Goal: Information Seeking & Learning: Learn about a topic

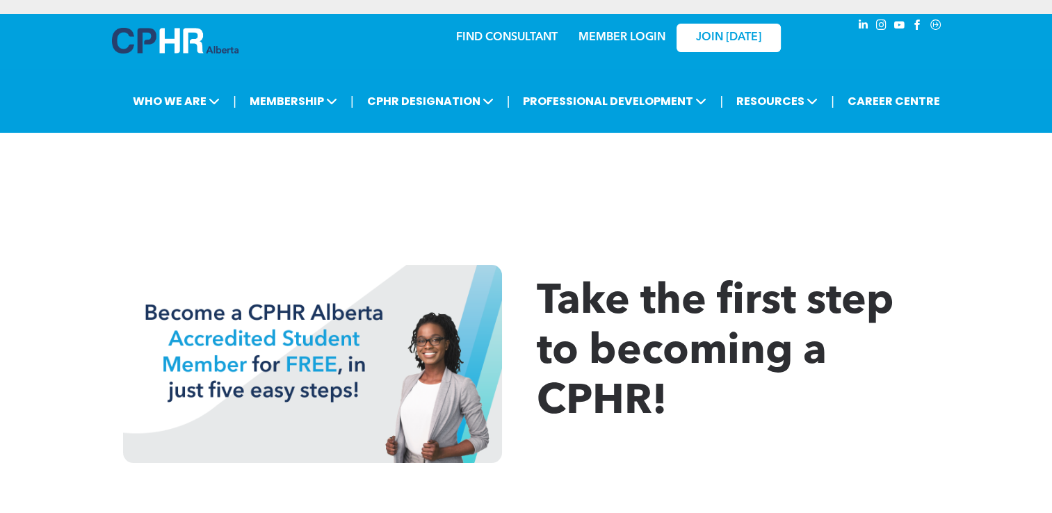
scroll to position [1088, 0]
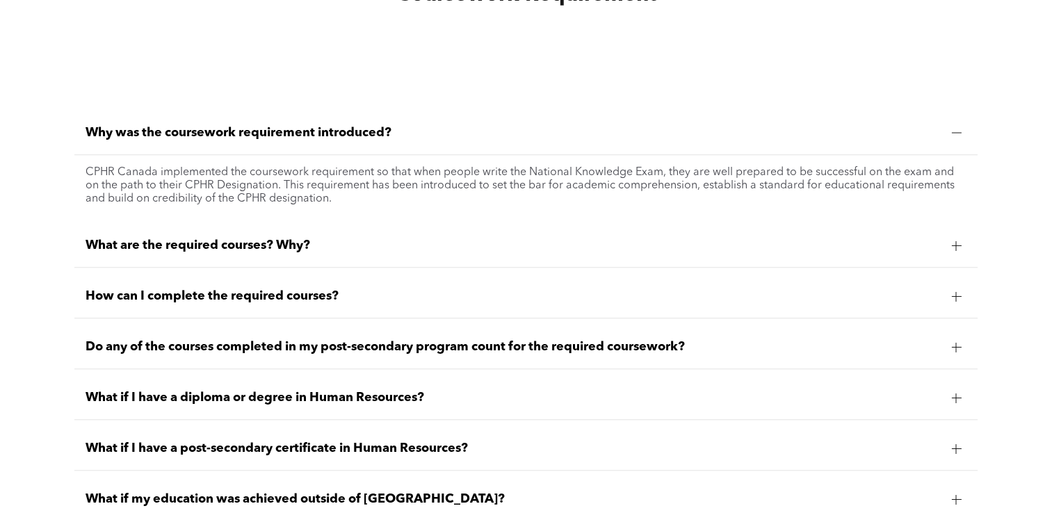
scroll to position [1131, 0]
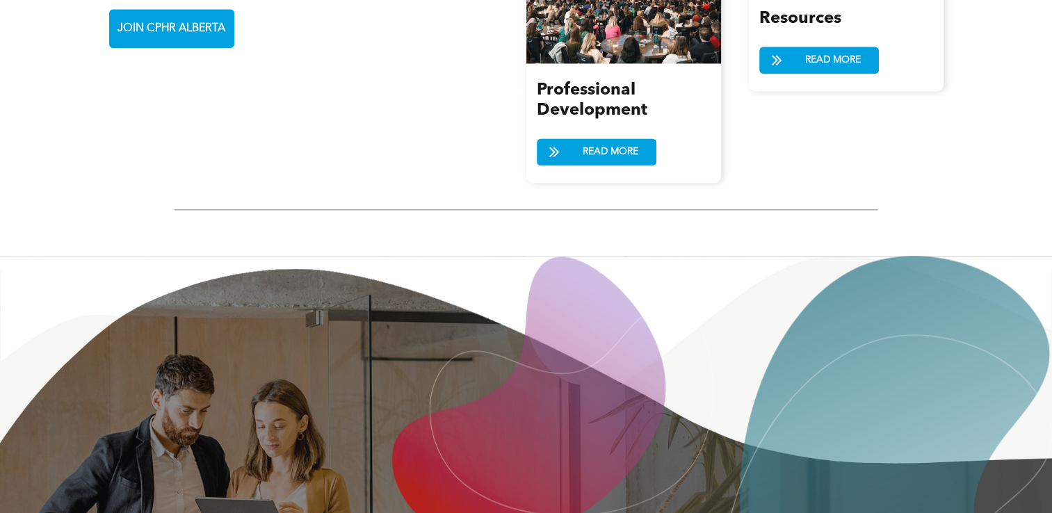
scroll to position [1808, 0]
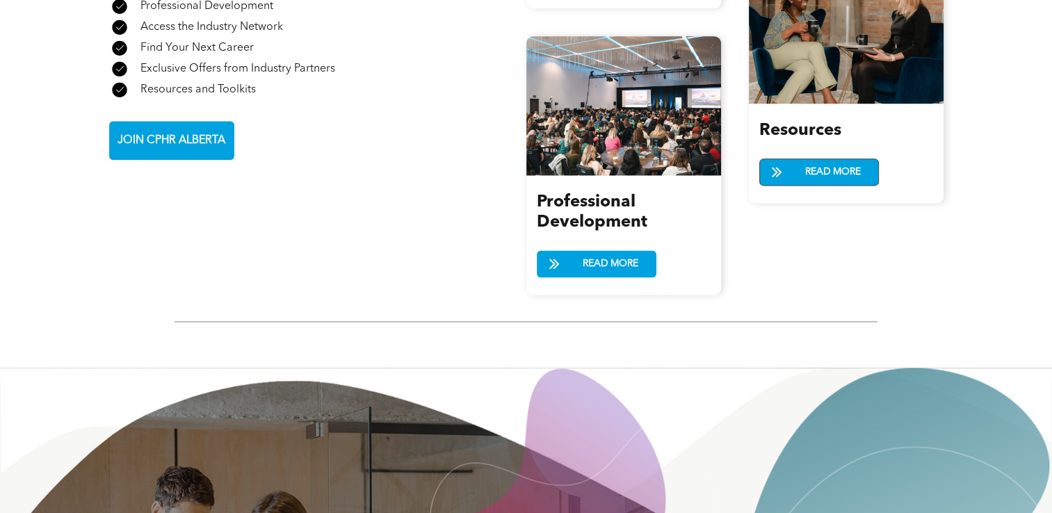
click at [801, 172] on span "READ MORE" at bounding box center [833, 172] width 65 height 26
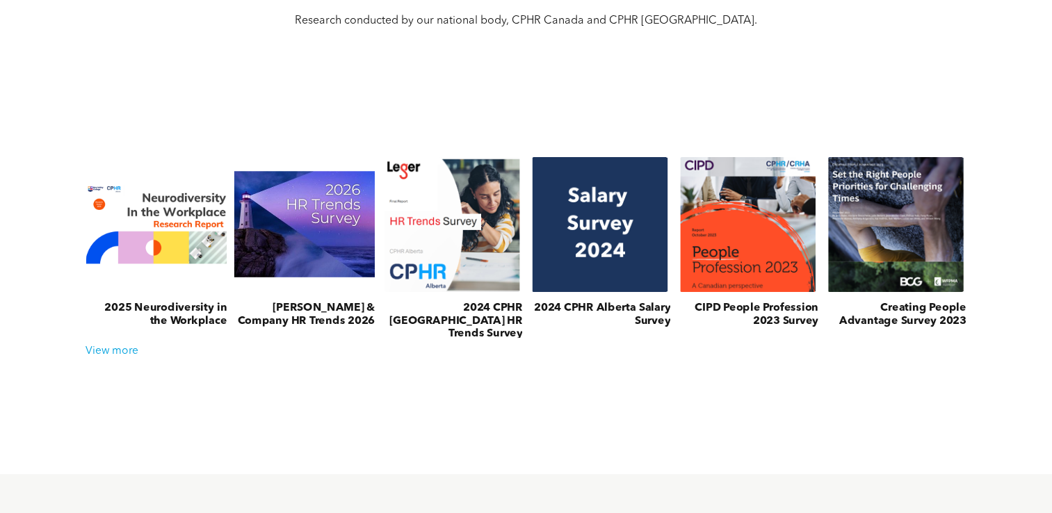
scroll to position [531, 0]
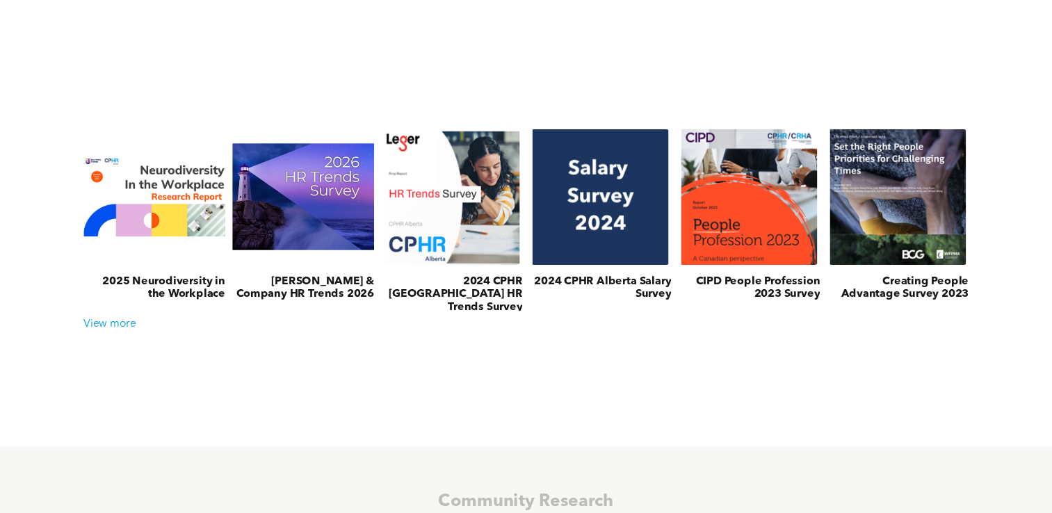
click at [968, 389] on div "2025 Neurodiversity in the Workplace [PERSON_NAME] & Company HR Trends 2026 202…" at bounding box center [527, 266] width 1028 height 353
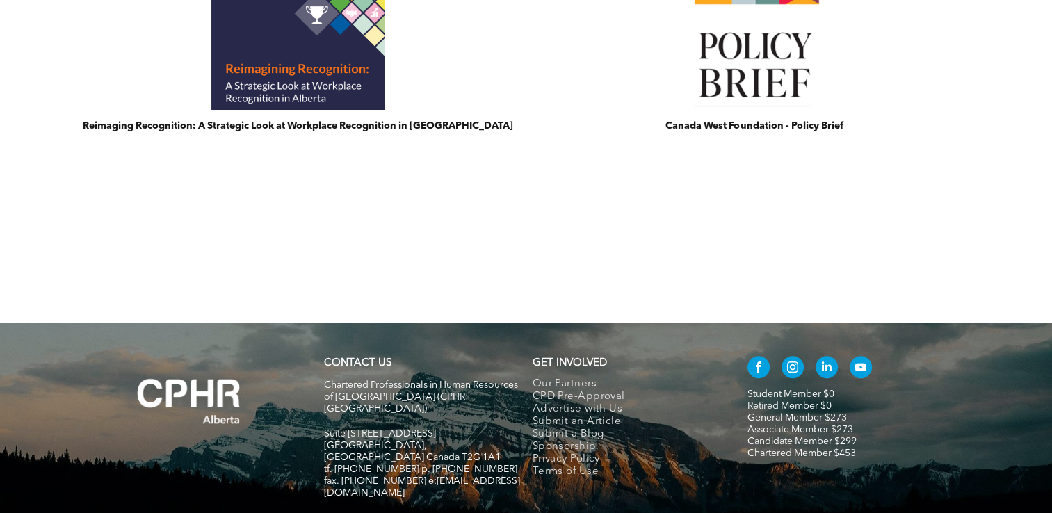
scroll to position [1271, 0]
